Goal: Task Accomplishment & Management: Manage account settings

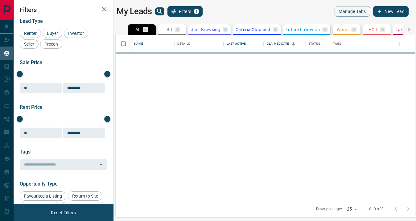
scroll to position [166, 300]
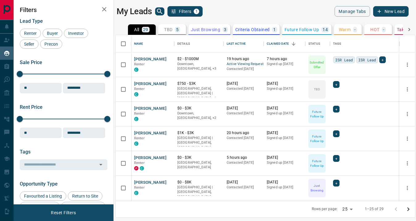
click at [103, 10] on icon "button" at bounding box center [104, 9] width 7 height 7
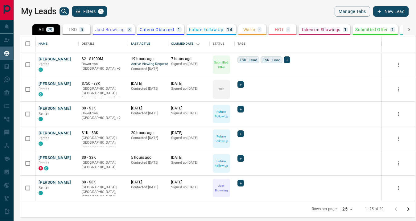
scroll to position [166, 395]
click at [48, 59] on button "[PERSON_NAME]" at bounding box center [55, 59] width 32 height 6
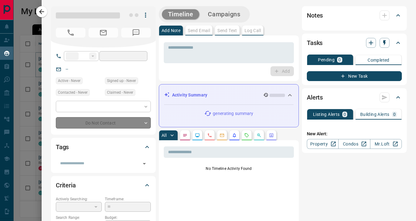
type input "**"
type input "**********"
type input "*"
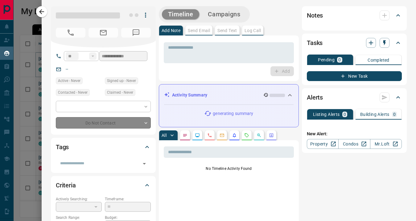
type input "**********"
type input "*******"
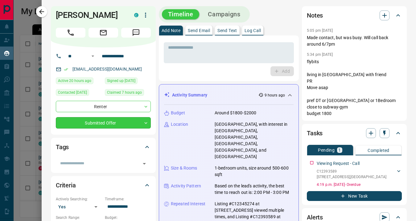
click at [139, 122] on body "Lead Transfers Claim Leads My Leads Tasks Opportunities Deals Campaigns Automat…" at bounding box center [208, 107] width 416 height 214
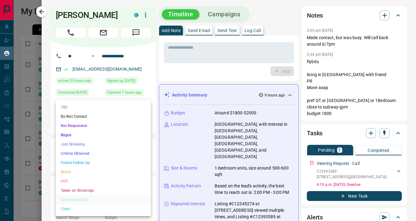
click at [85, 161] on li "Future Follow Up" at bounding box center [103, 162] width 95 height 9
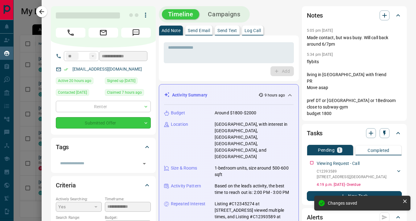
type input "*"
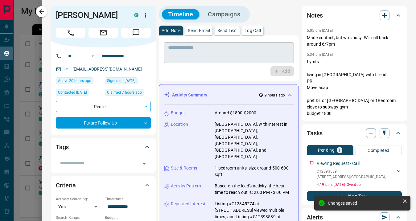
click at [180, 52] on textarea at bounding box center [229, 53] width 122 height 16
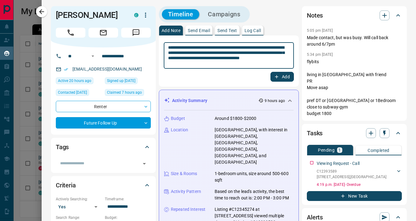
type textarea "**********"
click at [283, 76] on button "Add" at bounding box center [282, 77] width 23 height 10
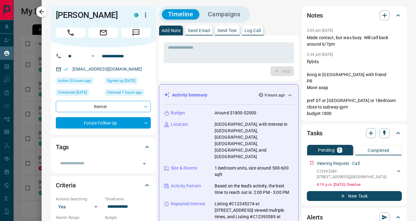
scroll to position [69, 0]
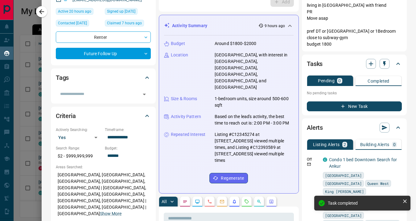
click at [353, 111] on button "New Task" at bounding box center [354, 107] width 95 height 10
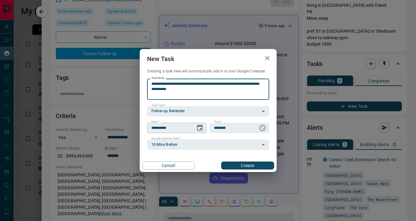
type textarea "**********"
click at [202, 129] on icon "Choose date, selected date is Sep 16, 2025" at bounding box center [200, 128] width 6 height 6
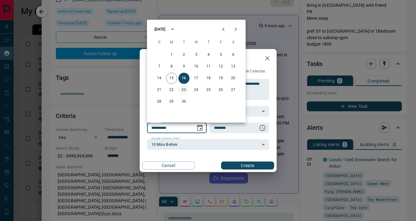
click at [183, 90] on button "23" at bounding box center [184, 90] width 11 height 11
type input "**********"
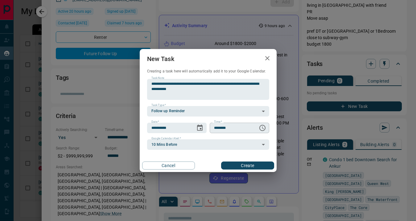
click at [261, 128] on icon "Choose time, selected time is 6:00 AM" at bounding box center [262, 127] width 7 height 7
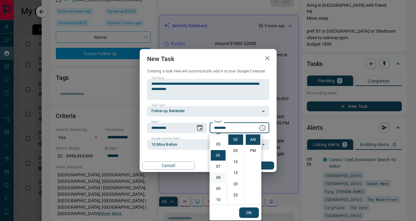
scroll to position [47, 0]
click at [218, 161] on li "06" at bounding box center [218, 159] width 15 height 10
click at [255, 152] on li "PM" at bounding box center [253, 151] width 15 height 10
type input "********"
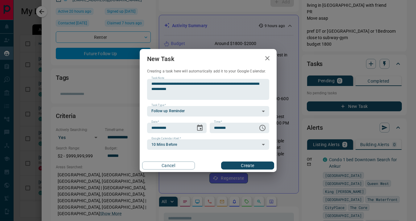
scroll to position [9, 0]
click at [249, 167] on button "Create" at bounding box center [247, 166] width 53 height 8
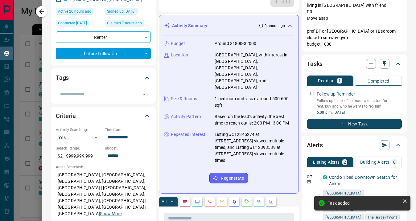
scroll to position [0, 0]
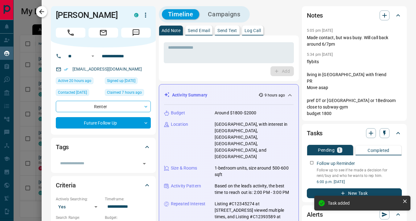
click at [44, 12] on icon "button" at bounding box center [41, 11] width 7 height 7
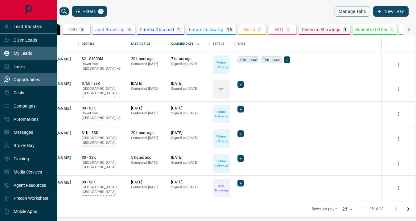
click at [20, 79] on p "Opportunities" at bounding box center [27, 79] width 26 height 5
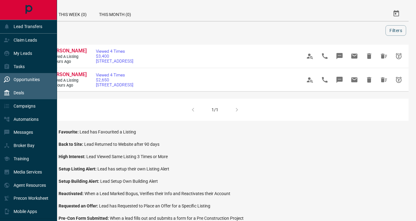
click at [21, 94] on p "Deals" at bounding box center [19, 92] width 10 height 5
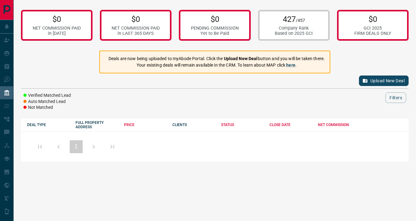
click at [385, 80] on button "Upload New Deal" at bounding box center [384, 81] width 50 height 10
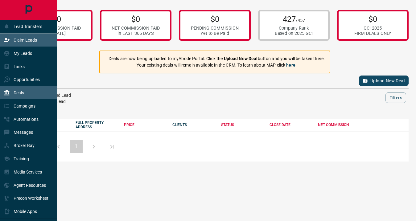
click at [9, 39] on icon at bounding box center [7, 40] width 6 height 4
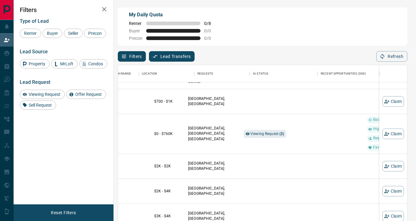
scroll to position [318, 152]
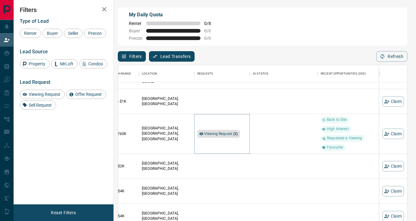
click at [222, 134] on span "Viewing Request ( 2 )" at bounding box center [221, 134] width 34 height 4
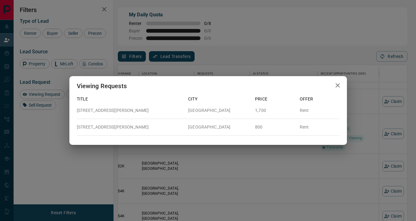
click at [247, 152] on div "Viewing Requests Title City Price Offer [STREET_ADDRESS][PERSON_NAME] 1,700 Ren…" at bounding box center [208, 110] width 416 height 221
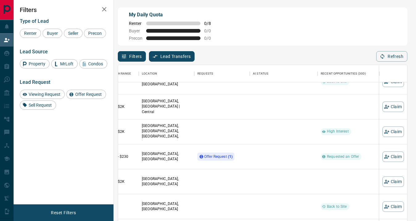
scroll to position [678, 152]
click at [220, 158] on span "Offer Request ( 1 )" at bounding box center [218, 156] width 28 height 4
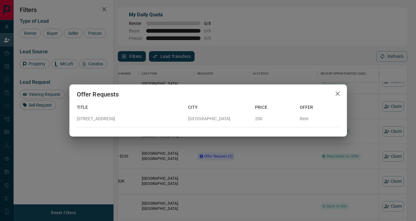
click at [266, 156] on div "Offer Requests Title City Price Offer [STREET_ADDRESS] 200 Rent" at bounding box center [208, 110] width 416 height 221
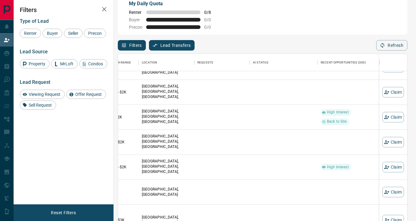
scroll to position [1961, 152]
